Goal: Transaction & Acquisition: Purchase product/service

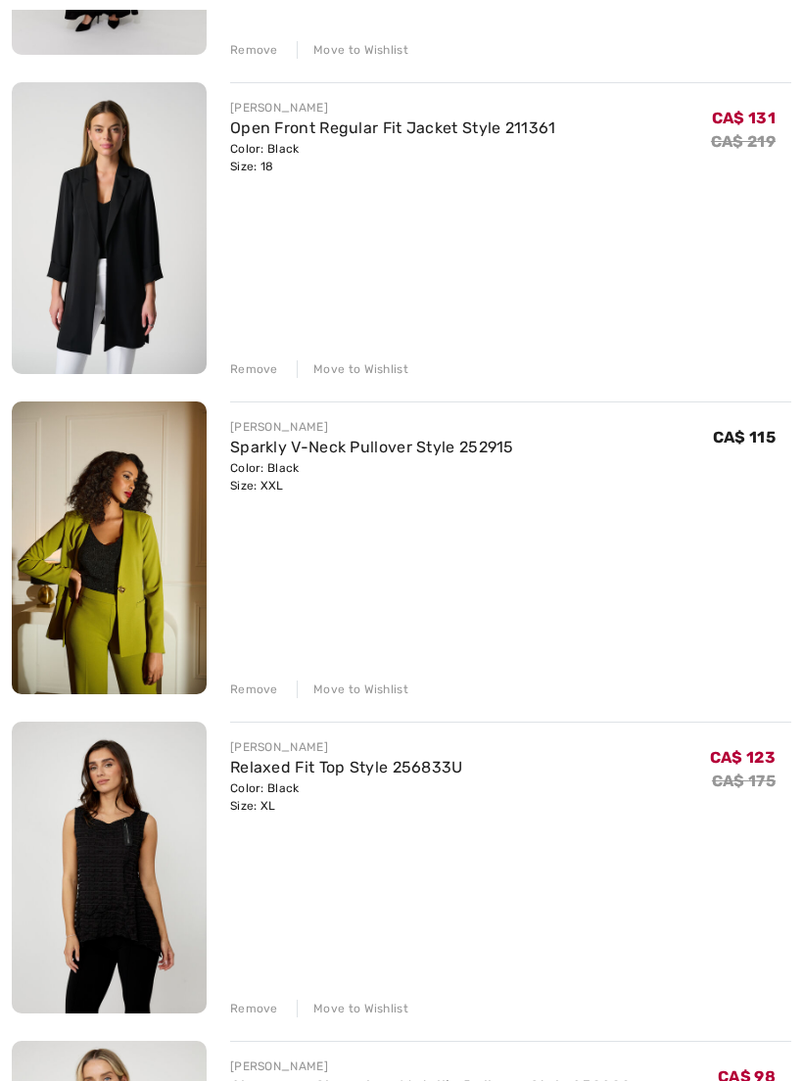
scroll to position [534, 0]
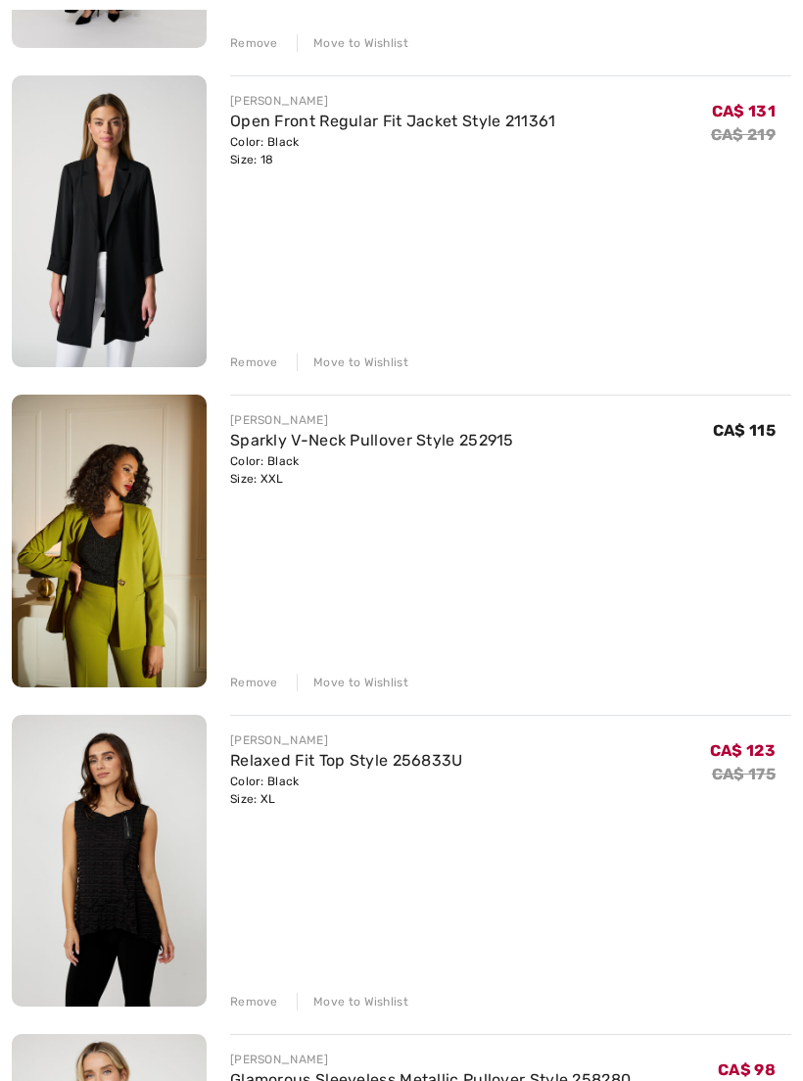
click at [469, 439] on link "Sparkly V-Neck Pullover Style 252915" at bounding box center [372, 440] width 284 height 19
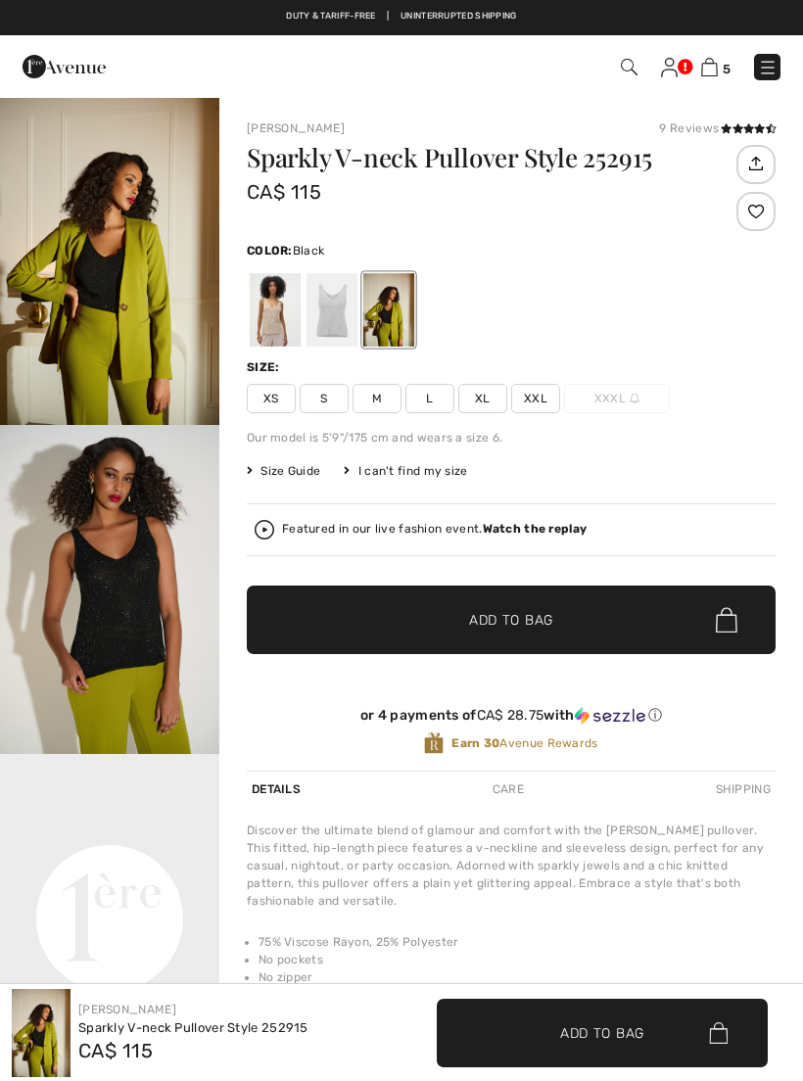
checkbox input "true"
click at [331, 315] on div at bounding box center [331, 309] width 51 height 73
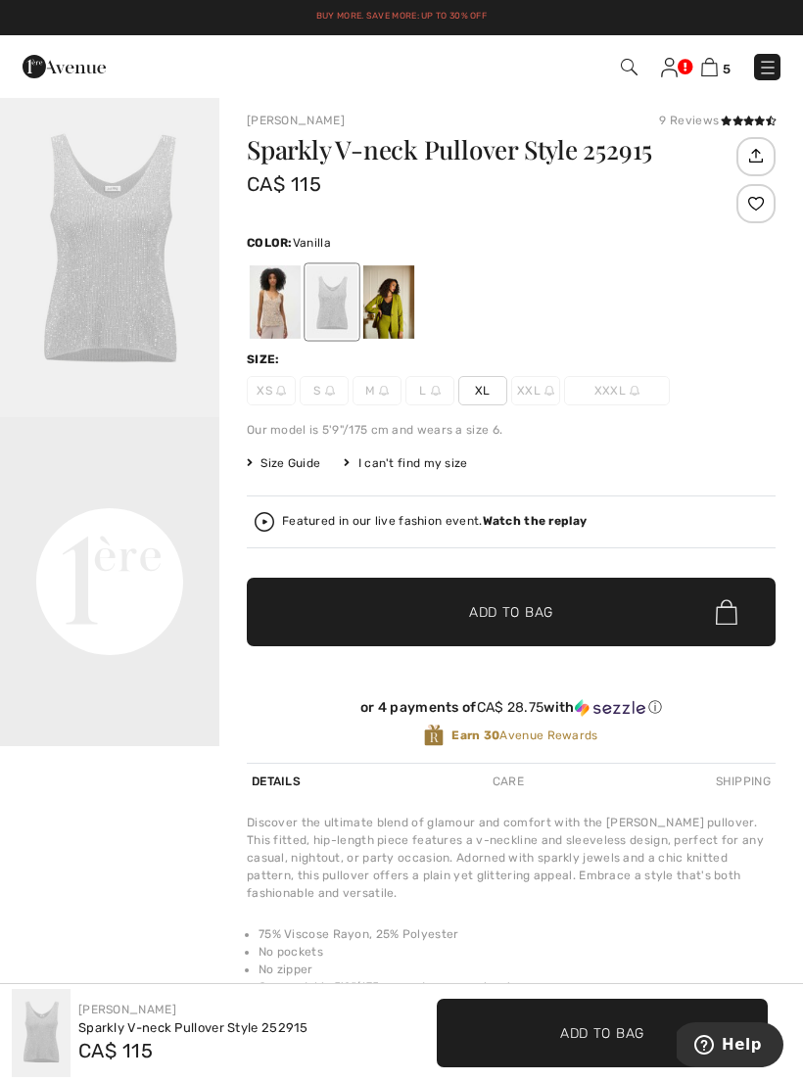
scroll to position [16, 0]
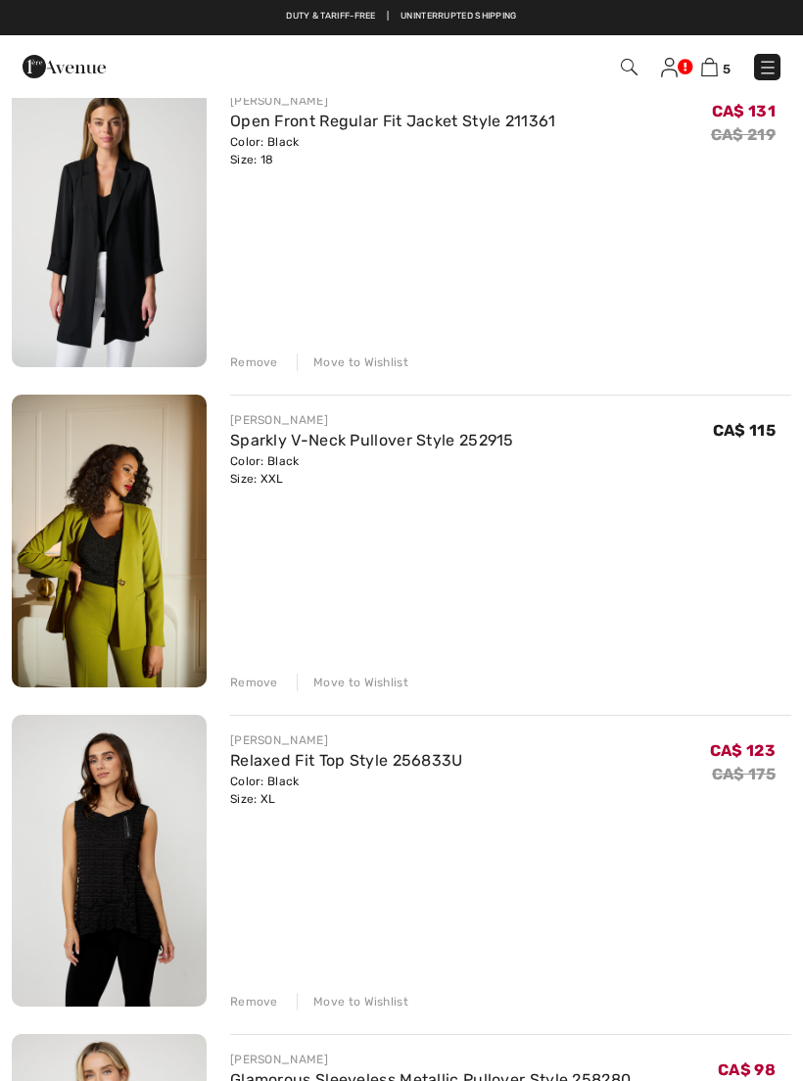
click at [259, 687] on div "Remove" at bounding box center [254, 682] width 48 height 18
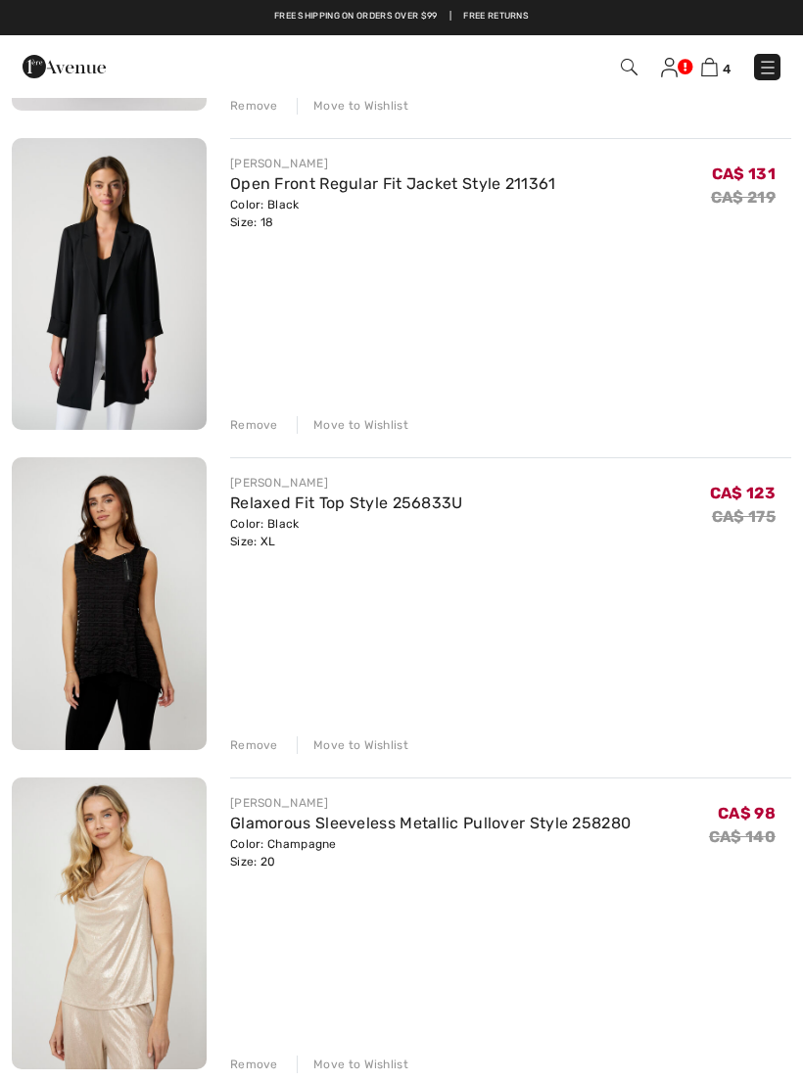
scroll to position [473, 0]
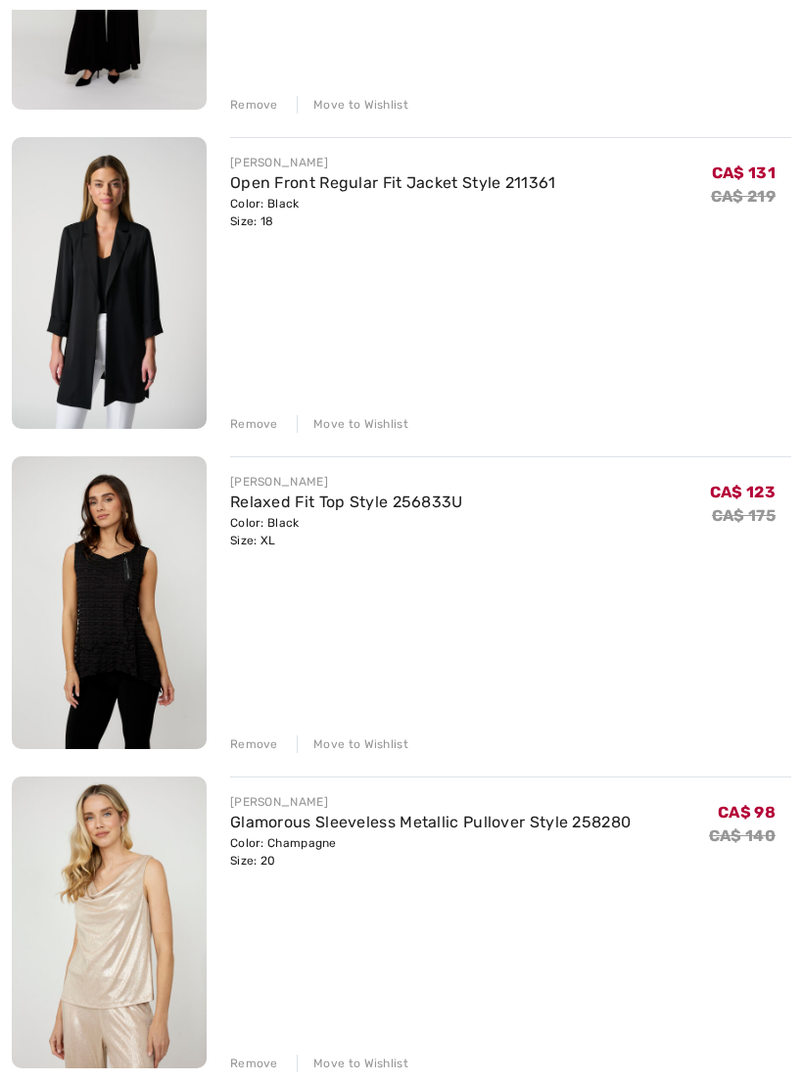
click at [265, 748] on div "Remove" at bounding box center [254, 744] width 48 height 18
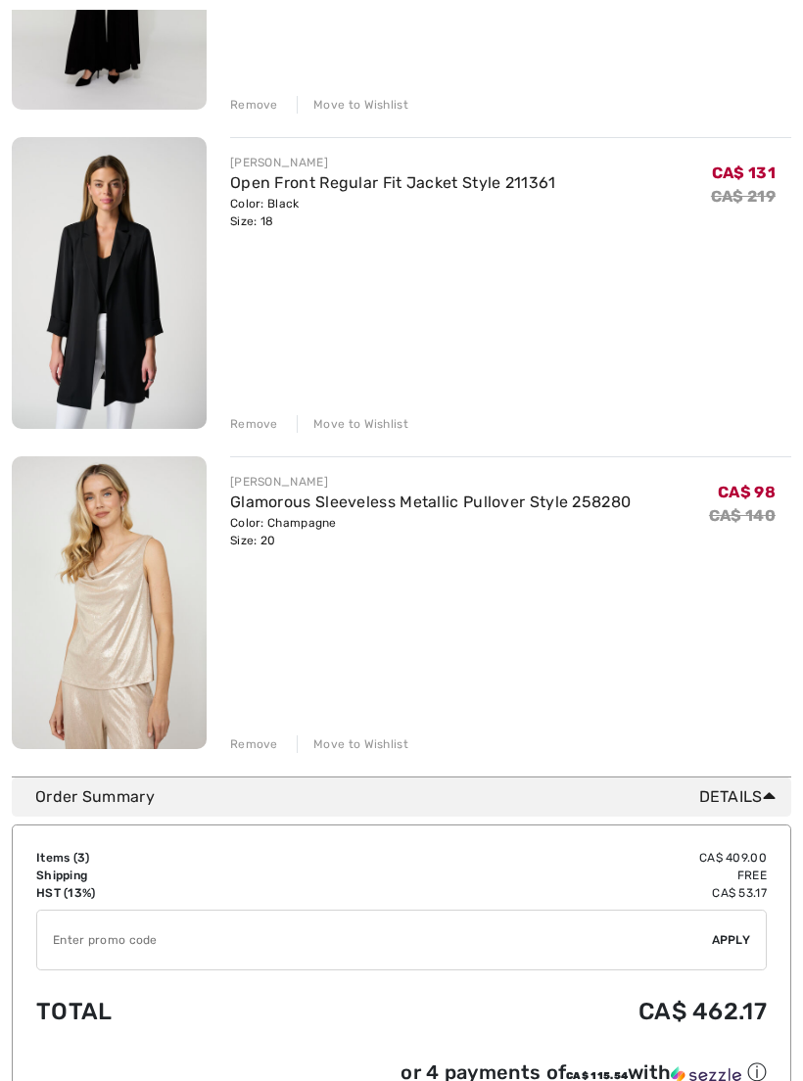
click at [260, 745] on div "Remove" at bounding box center [254, 744] width 48 height 18
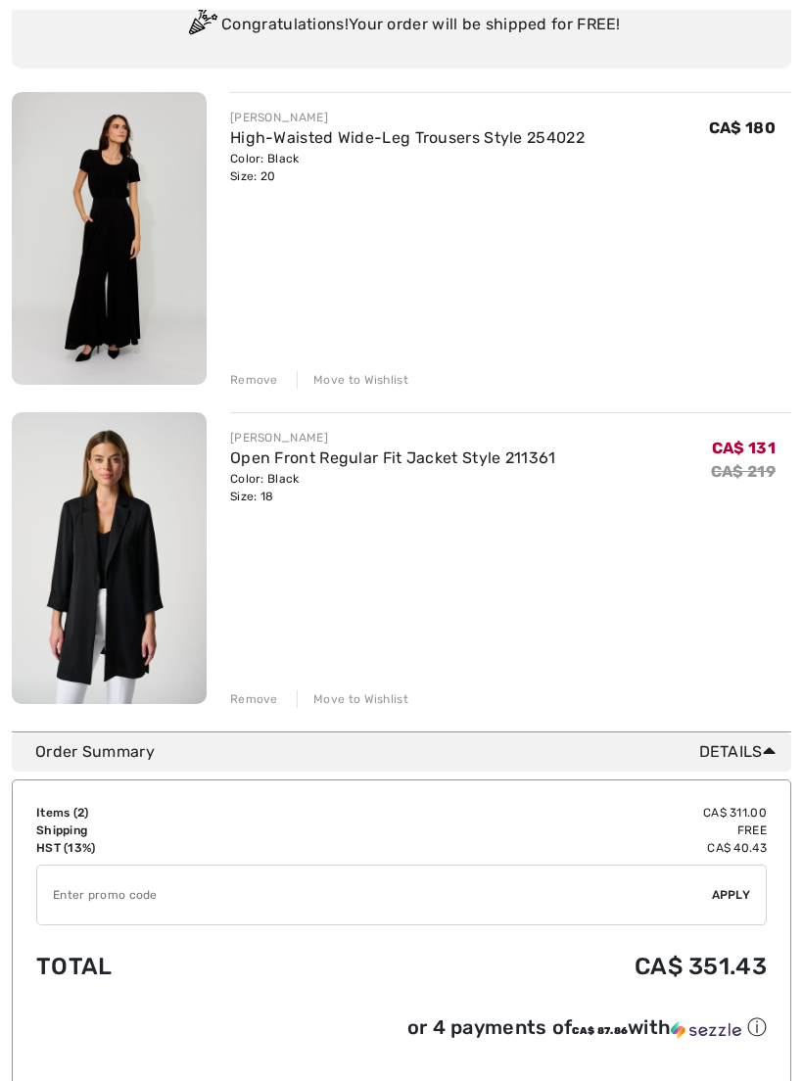
scroll to position [218, 0]
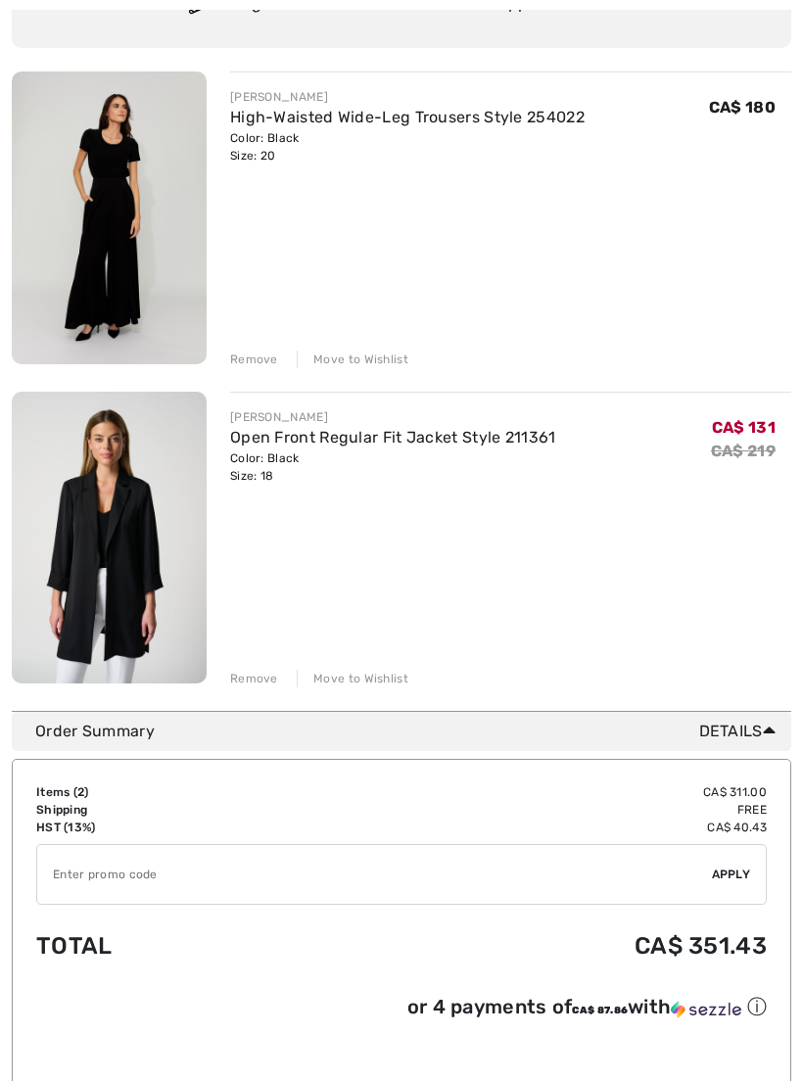
click at [162, 865] on input "TEXT" at bounding box center [374, 874] width 674 height 59
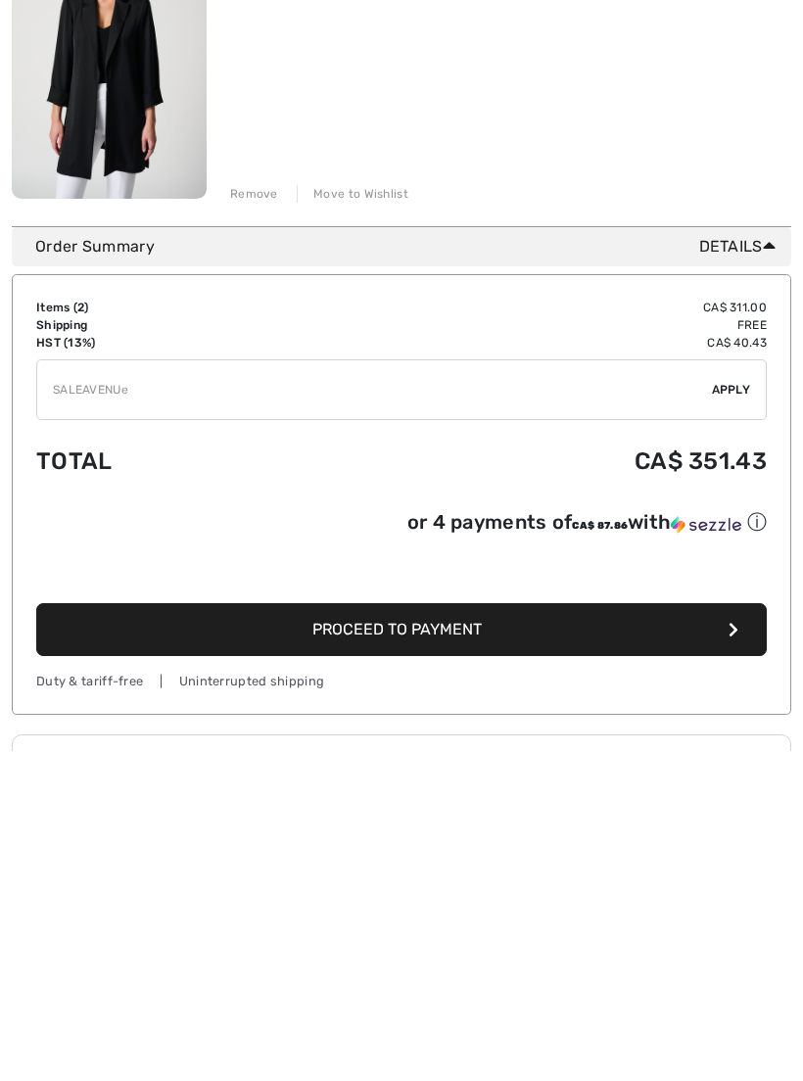
type input "SALEAVENUE"
click at [741, 689] on div "✔ Apply Remove" at bounding box center [401, 719] width 730 height 61
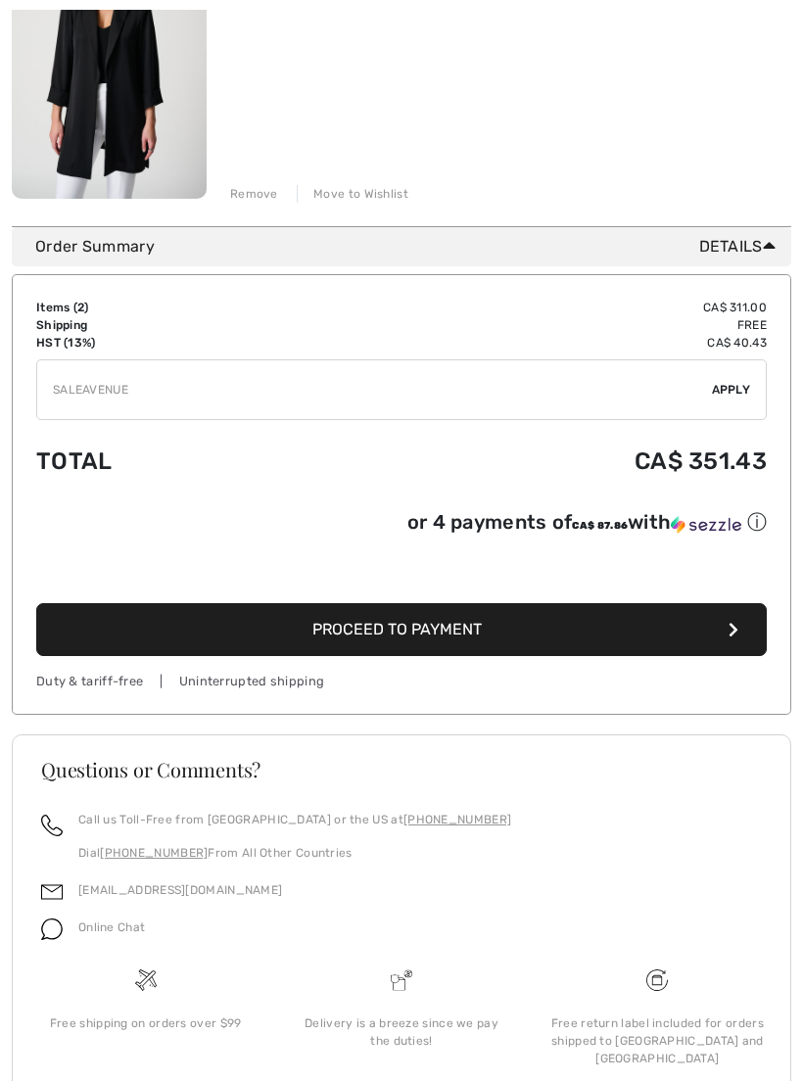
click at [723, 400] on div "✔ Apply Remove" at bounding box center [401, 389] width 730 height 61
click at [732, 386] on span "Apply" at bounding box center [731, 390] width 39 height 18
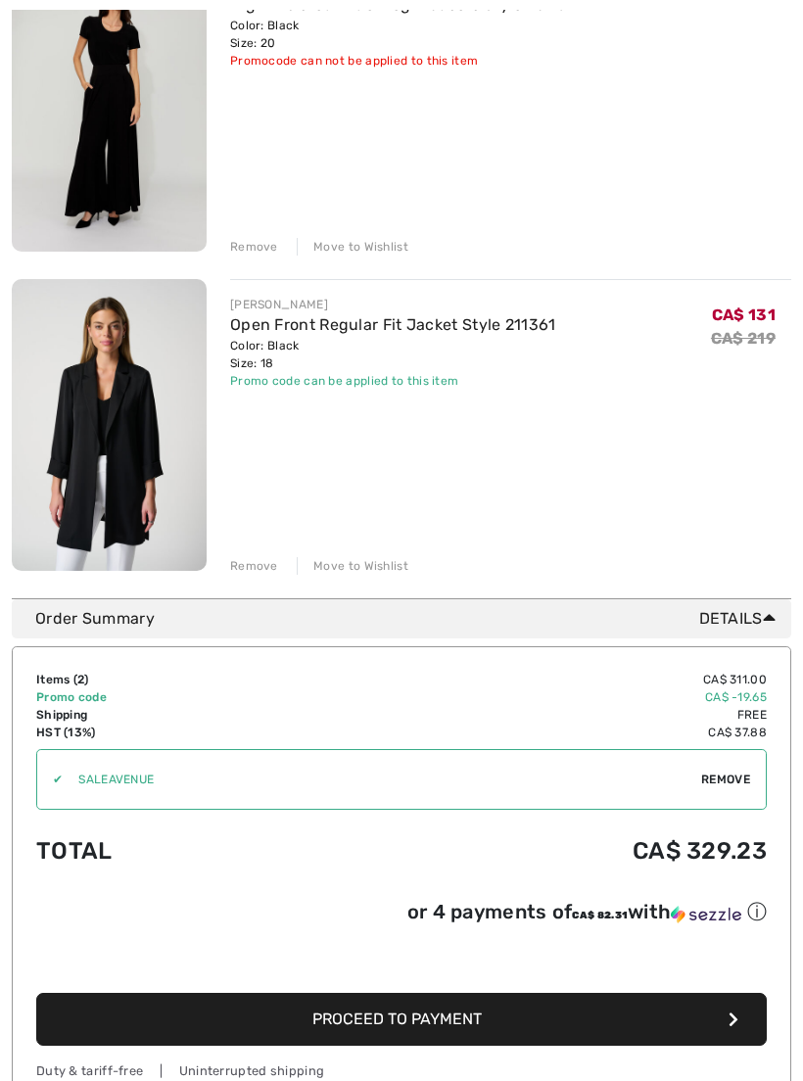
scroll to position [332, 0]
